Goal: Complete application form

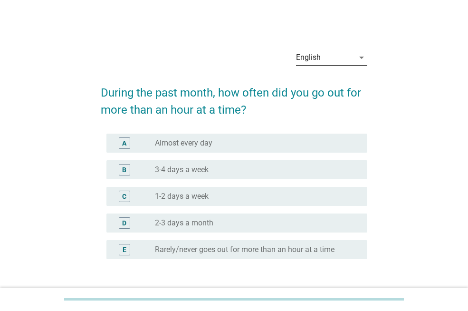
click at [338, 60] on div "English" at bounding box center [325, 57] width 58 height 15
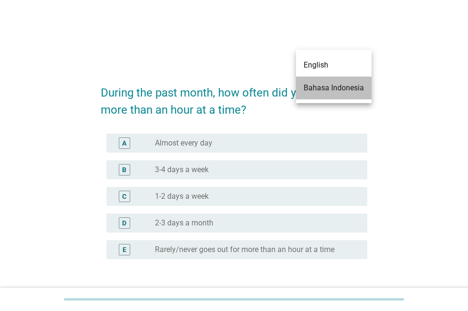
click at [335, 88] on div "Bahasa Indonesia" at bounding box center [334, 87] width 60 height 11
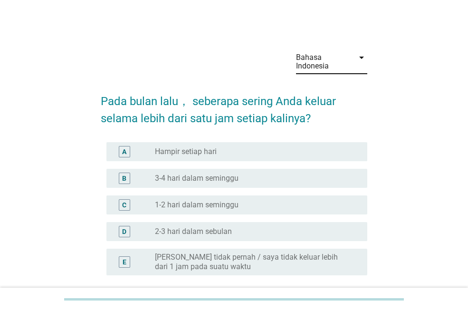
click at [277, 155] on div "radio_button_unchecked Hampir setiap hari" at bounding box center [253, 152] width 197 height 10
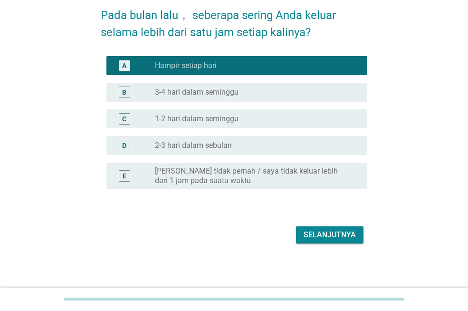
scroll to position [87, 0]
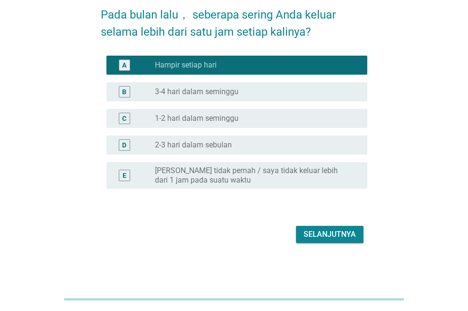
click at [331, 233] on div "Selanjutnya" at bounding box center [330, 234] width 52 height 11
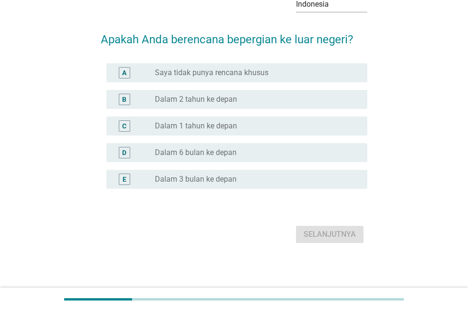
scroll to position [0, 0]
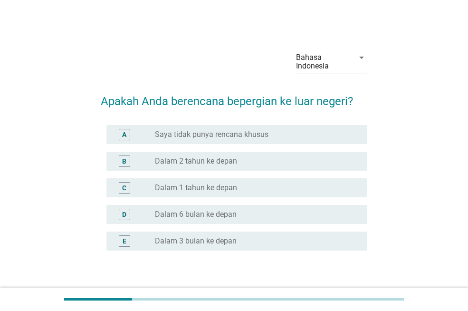
click at [265, 161] on div "radio_button_unchecked Dalam 2 tahun ke depan" at bounding box center [253, 161] width 197 height 10
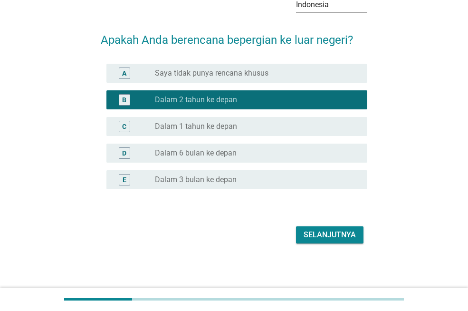
scroll to position [62, 0]
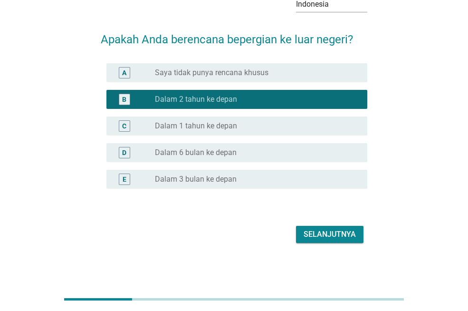
click at [339, 234] on div "Selanjutnya" at bounding box center [330, 234] width 52 height 11
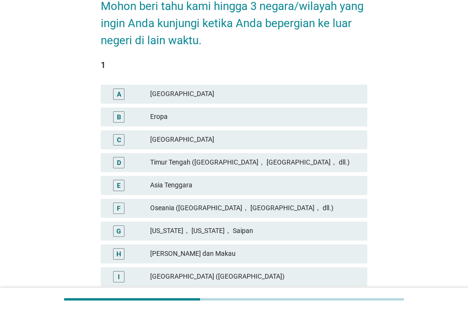
scroll to position [143, 0]
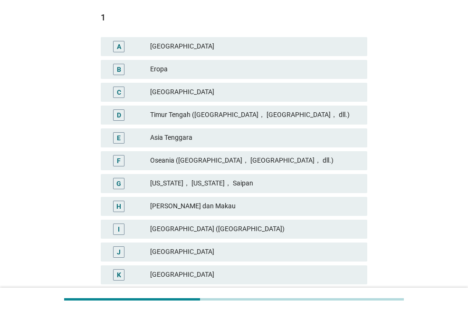
click at [221, 134] on div "Asia Tenggara" at bounding box center [255, 137] width 210 height 11
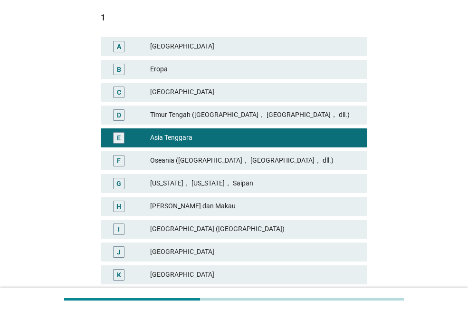
click at [205, 276] on div "[GEOGRAPHIC_DATA]" at bounding box center [255, 274] width 210 height 11
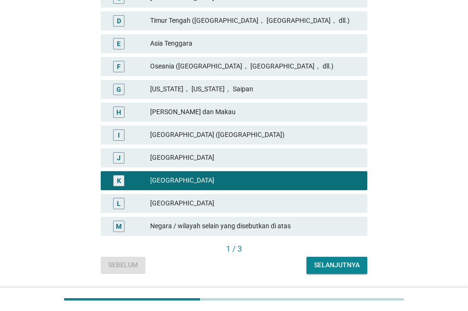
scroll to position [238, 0]
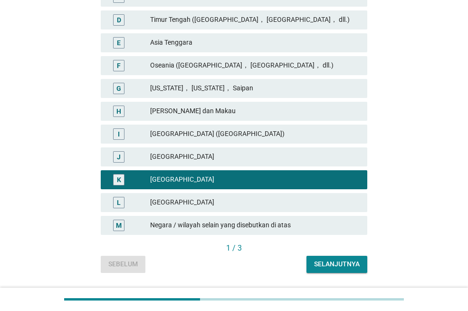
click at [223, 200] on div "[GEOGRAPHIC_DATA]" at bounding box center [255, 202] width 210 height 11
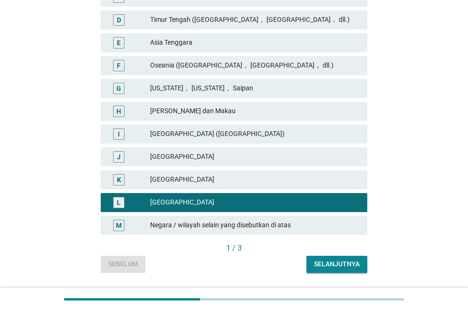
click at [336, 264] on div "Selanjutnya" at bounding box center [337, 264] width 46 height 10
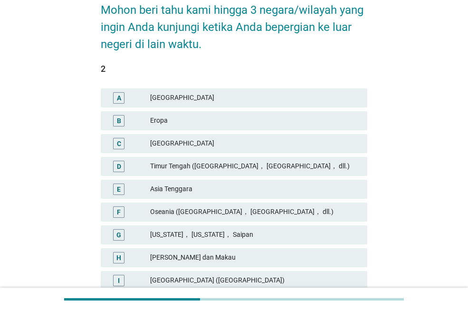
scroll to position [75, 0]
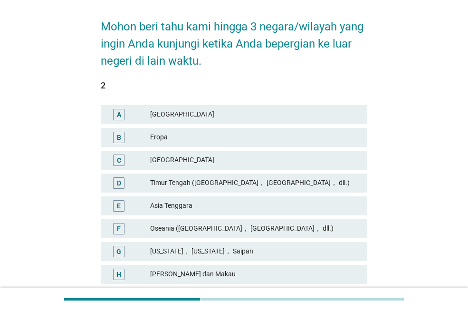
click at [231, 205] on div "Asia Tenggara" at bounding box center [255, 205] width 210 height 11
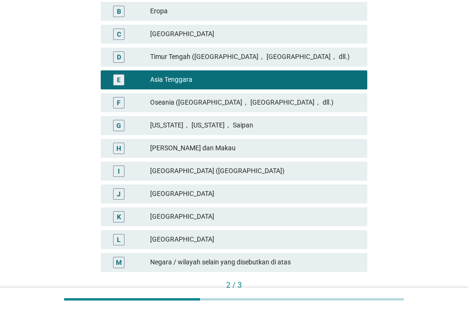
scroll to position [217, 0]
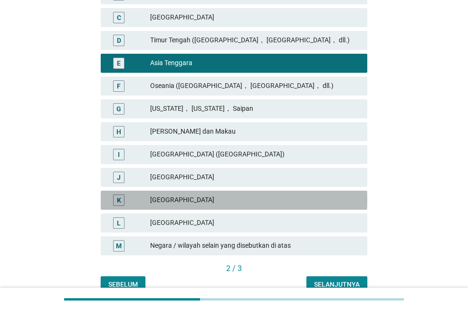
click at [219, 199] on div "[GEOGRAPHIC_DATA]" at bounding box center [255, 199] width 210 height 11
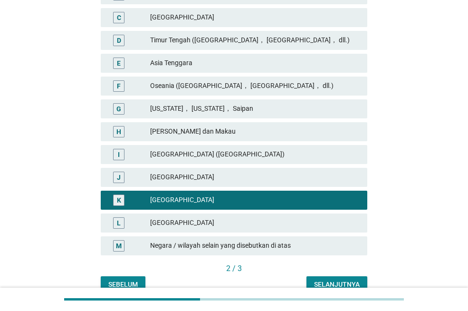
click at [223, 224] on div "[GEOGRAPHIC_DATA]" at bounding box center [255, 222] width 210 height 11
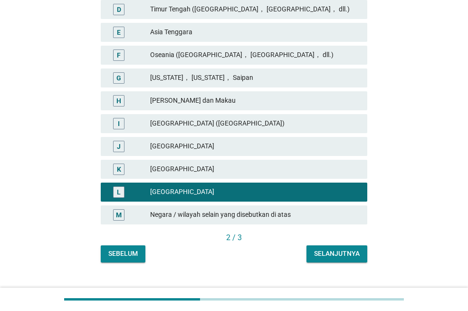
scroll to position [265, 0]
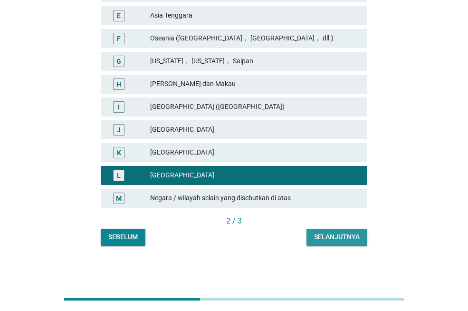
click at [343, 236] on div "Selanjutnya" at bounding box center [337, 237] width 46 height 10
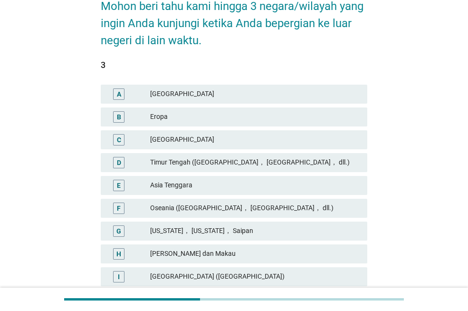
scroll to position [143, 0]
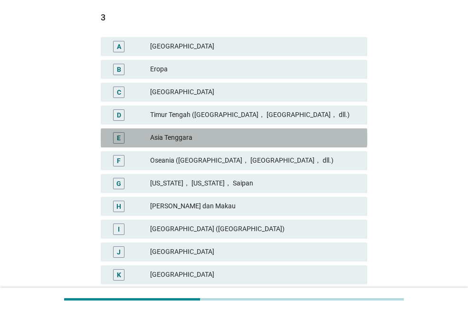
click at [189, 133] on div "Asia Tenggara" at bounding box center [255, 137] width 210 height 11
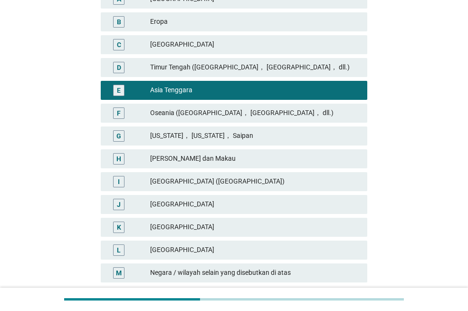
scroll to position [238, 0]
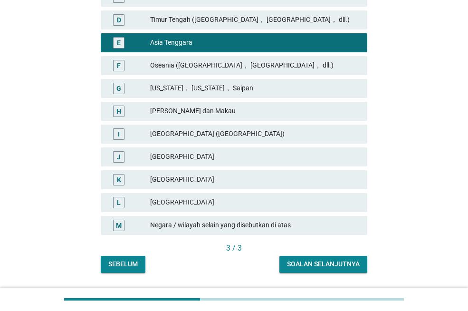
click at [219, 179] on div "[GEOGRAPHIC_DATA]" at bounding box center [255, 179] width 210 height 11
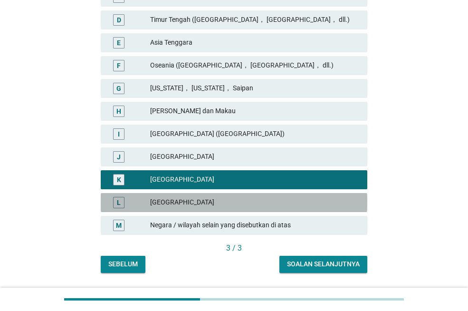
click at [217, 202] on div "[GEOGRAPHIC_DATA]" at bounding box center [255, 202] width 210 height 11
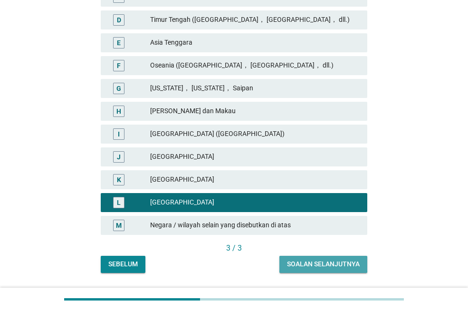
click at [320, 267] on div "Soalan selanjutnya" at bounding box center [323, 264] width 73 height 10
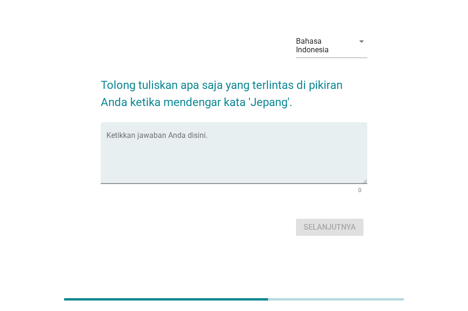
scroll to position [0, 0]
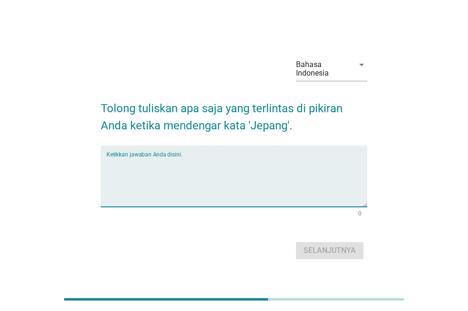
click at [225, 177] on textarea "Ketikkan jawaban Anda disini." at bounding box center [237, 182] width 261 height 50
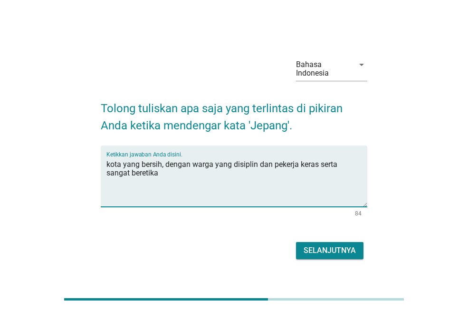
type textarea "kota yang bersih, dengan warga yang disiplin dan pekerja keras serta sangat ber…"
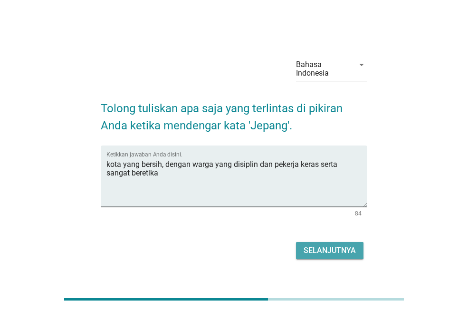
click at [336, 246] on div "Selanjutnya" at bounding box center [330, 250] width 52 height 11
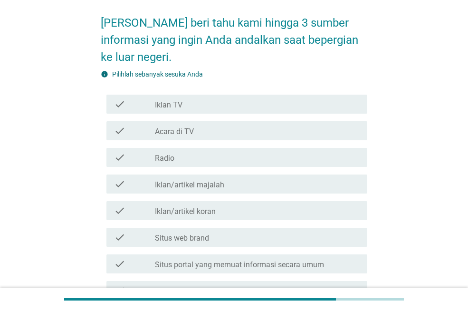
scroll to position [95, 0]
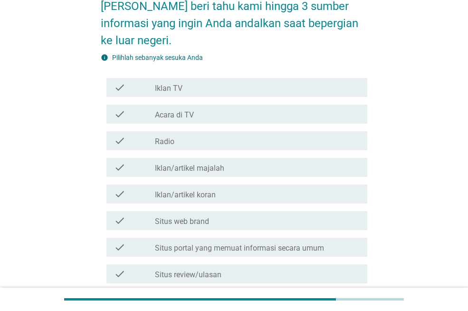
click at [284, 226] on div "check_box_outline_blank Situs web brand" at bounding box center [257, 220] width 205 height 11
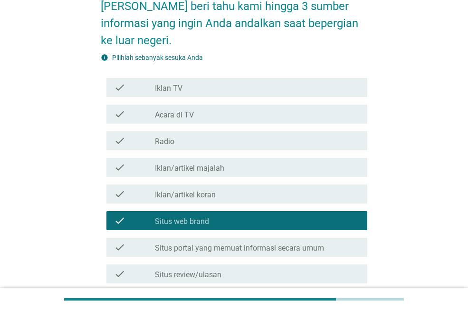
scroll to position [143, 0]
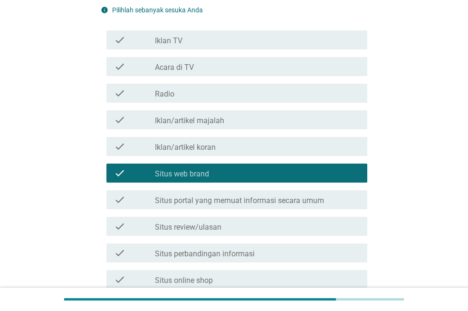
click at [281, 228] on div "check_box_outline_blank Situs review/ulasan" at bounding box center [257, 226] width 205 height 11
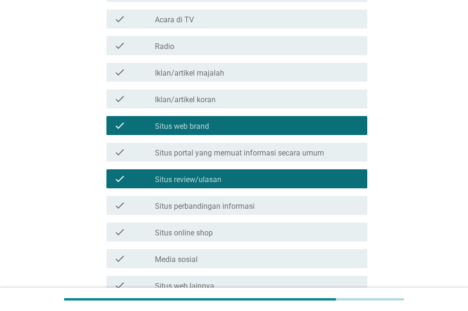
scroll to position [238, 0]
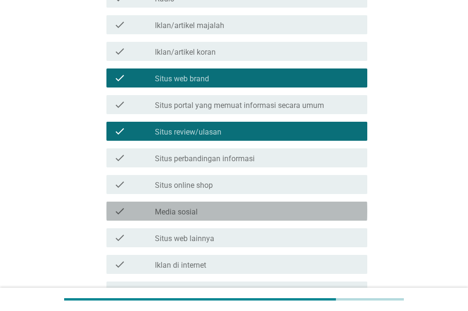
click at [281, 212] on div "check_box_outline_blank Media sosial" at bounding box center [257, 210] width 205 height 11
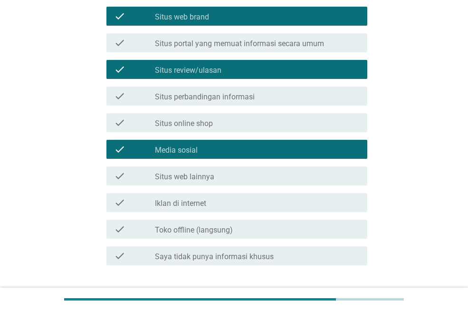
scroll to position [365, 0]
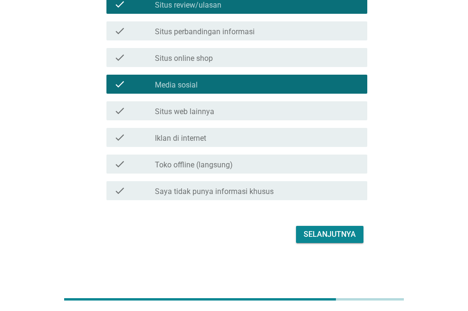
click at [330, 234] on div "Selanjutnya" at bounding box center [330, 234] width 52 height 11
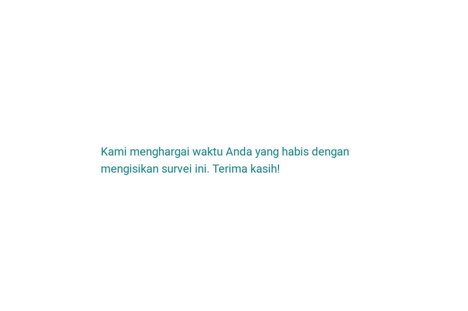
scroll to position [0, 0]
